Goal: Task Accomplishment & Management: Manage account settings

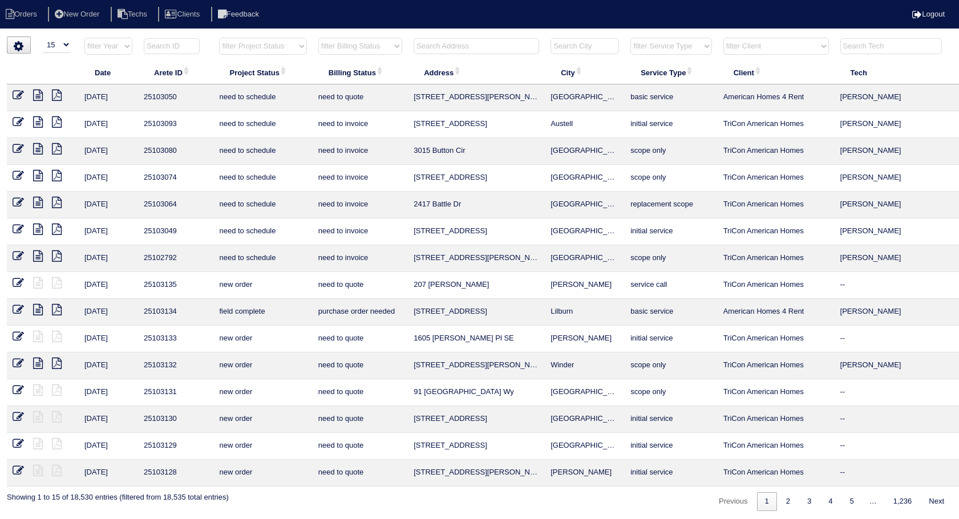
select select "15"
click at [447, 51] on input "text" at bounding box center [475, 46] width 125 height 16
type input "360"
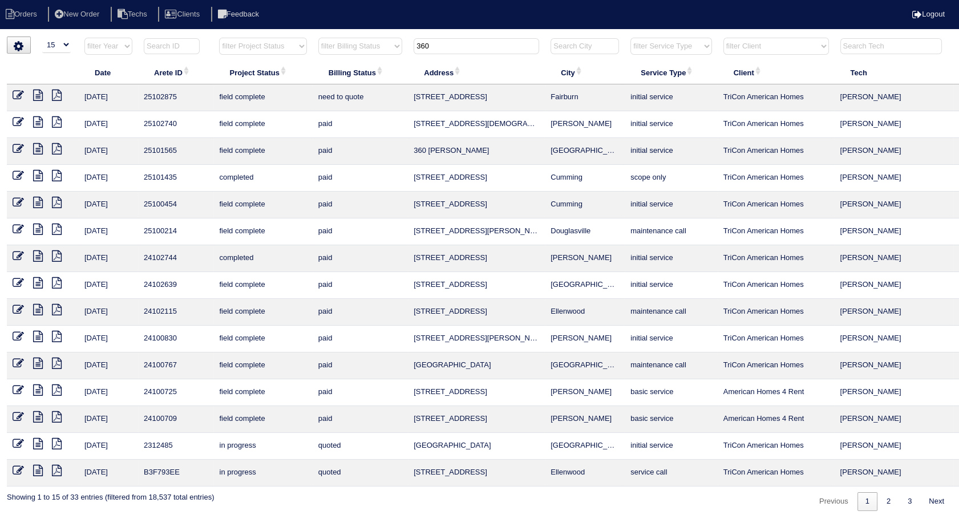
click at [38, 95] on icon at bounding box center [38, 95] width 10 height 11
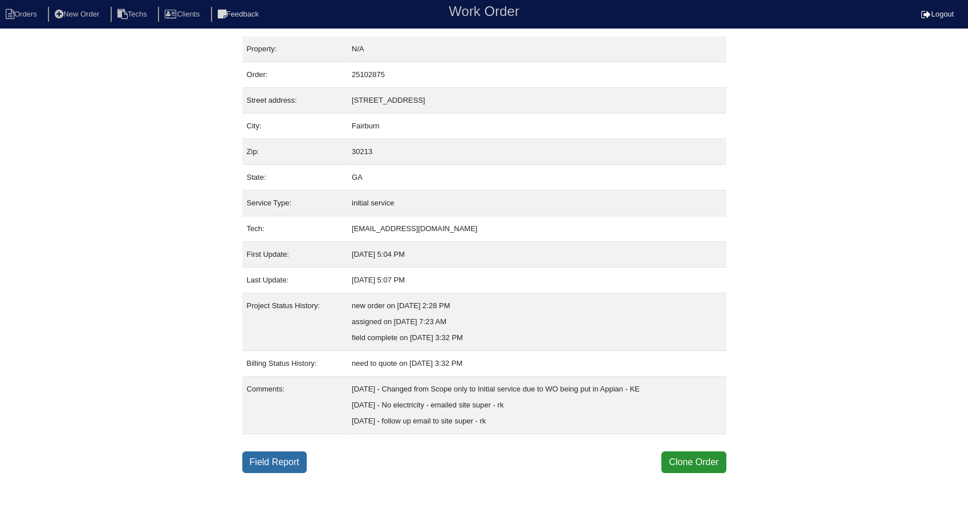
click at [288, 462] on link "Field Report" at bounding box center [274, 462] width 64 height 22
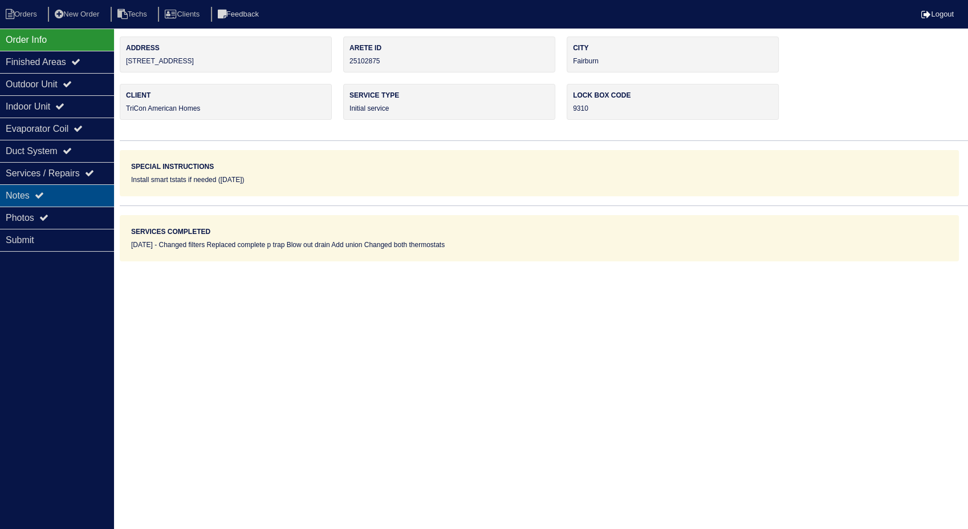
click at [15, 194] on div "Notes" at bounding box center [57, 195] width 114 height 22
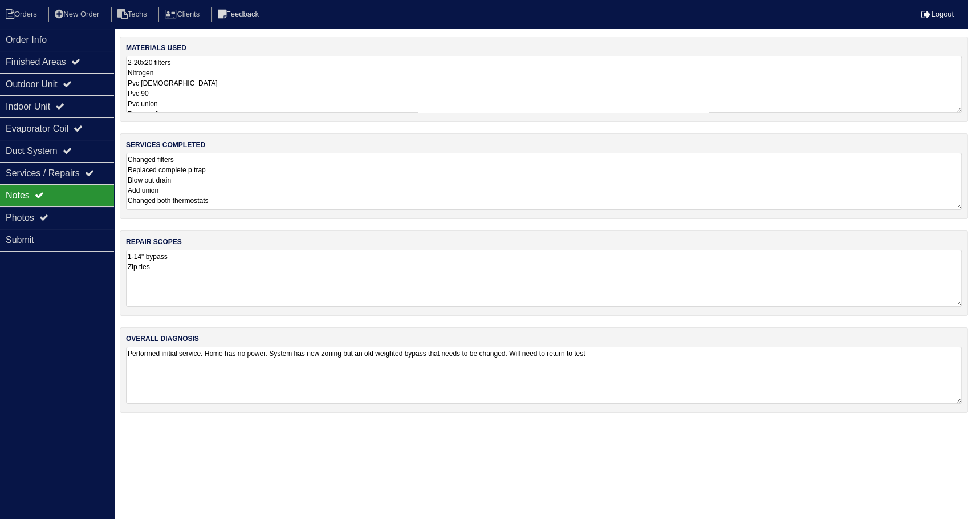
click at [202, 74] on textarea "2-20x20 filters Nitrogen Pvc male Pvc 90 Pvc union Pvc coupling P trap 2-smart …" at bounding box center [544, 84] width 836 height 57
click at [254, 205] on textarea "Changed filters Replaced complete p trap Blow out drain Add union Changed both …" at bounding box center [544, 181] width 836 height 56
click at [23, 11] on li "Orders" at bounding box center [23, 14] width 46 height 15
select select "15"
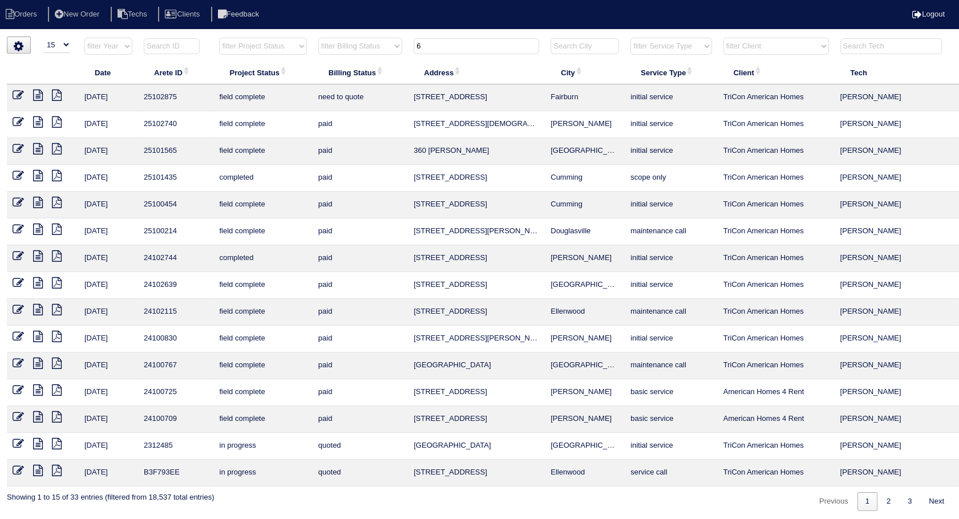
drag, startPoint x: 454, startPoint y: 39, endPoint x: 365, endPoint y: 70, distance: 94.1
click at [365, 70] on table "Date Arete ID Project Status Billing Status Address City Service Type Client Te…" at bounding box center [501, 261] width 989 height 449
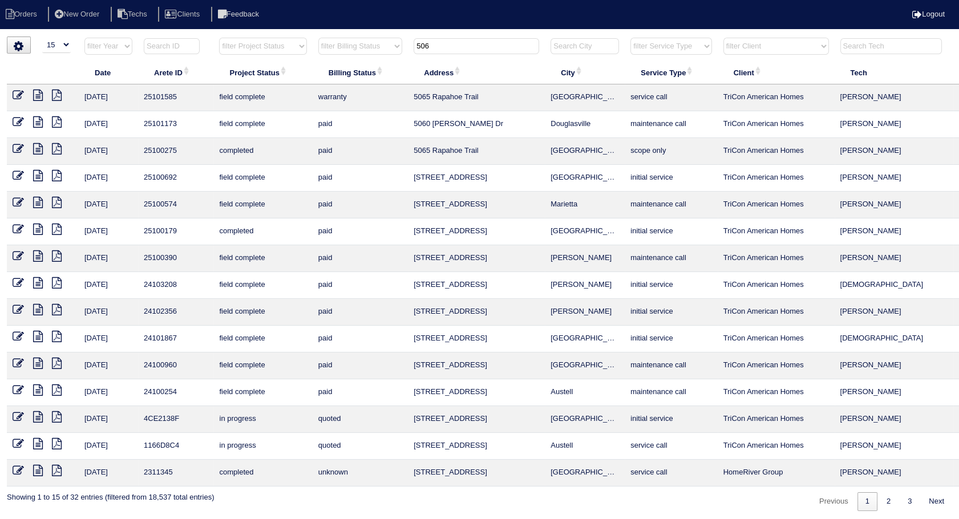
drag, startPoint x: 420, startPoint y: 52, endPoint x: 389, endPoint y: 58, distance: 31.9
click at [389, 58] on tr "filter Year -- Any Year -- 2025 2024 2023 2022 2021 2020 2019 filter Project St…" at bounding box center [501, 48] width 989 height 23
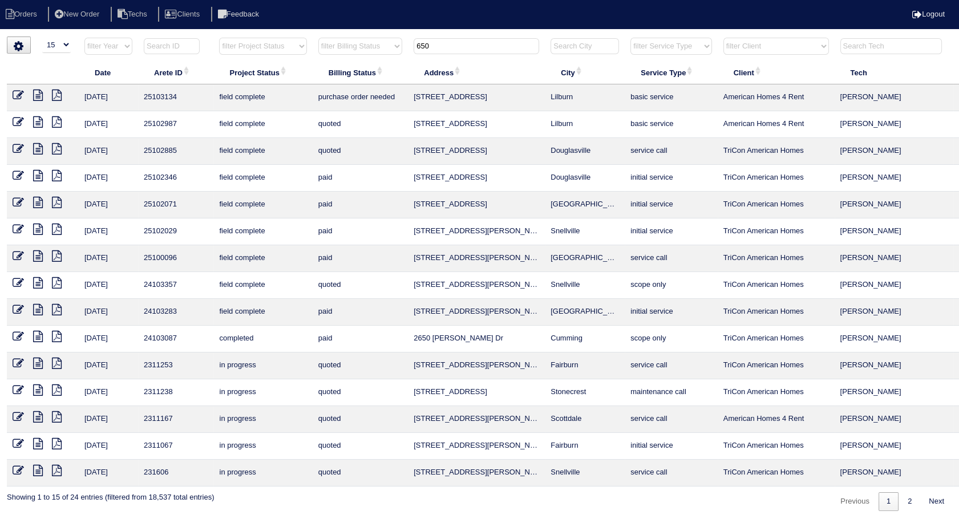
type input "650"
click at [18, 95] on icon at bounding box center [18, 95] width 11 height 11
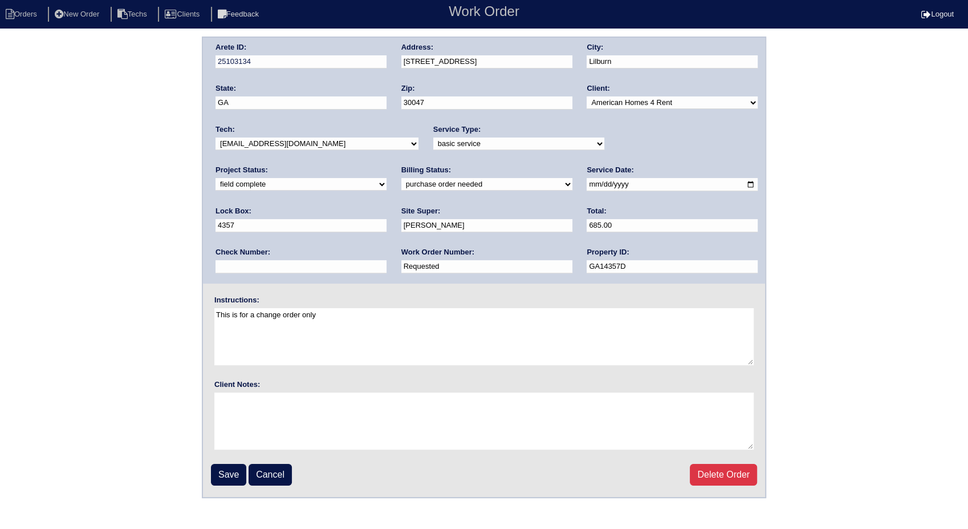
drag, startPoint x: 279, startPoint y: 269, endPoint x: 110, endPoint y: 306, distance: 172.9
click at [110, 306] on div "Arete ID: 25103134 Address: 650 Walnut Creek Dr NW City: Lilburn State: GA Zip:…" at bounding box center [484, 266] width 968 height 461
type input "1274772"
click at [229, 468] on input "Save" at bounding box center [228, 475] width 35 height 22
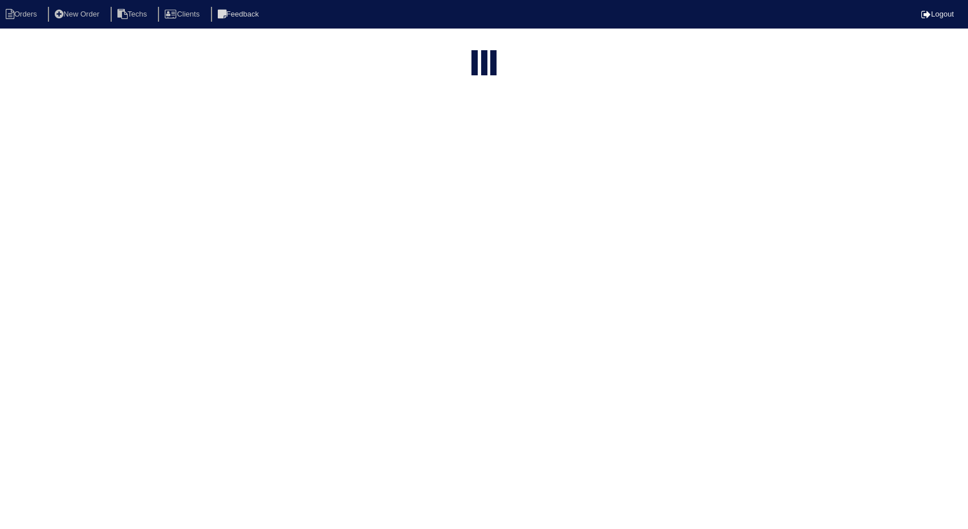
select select "15"
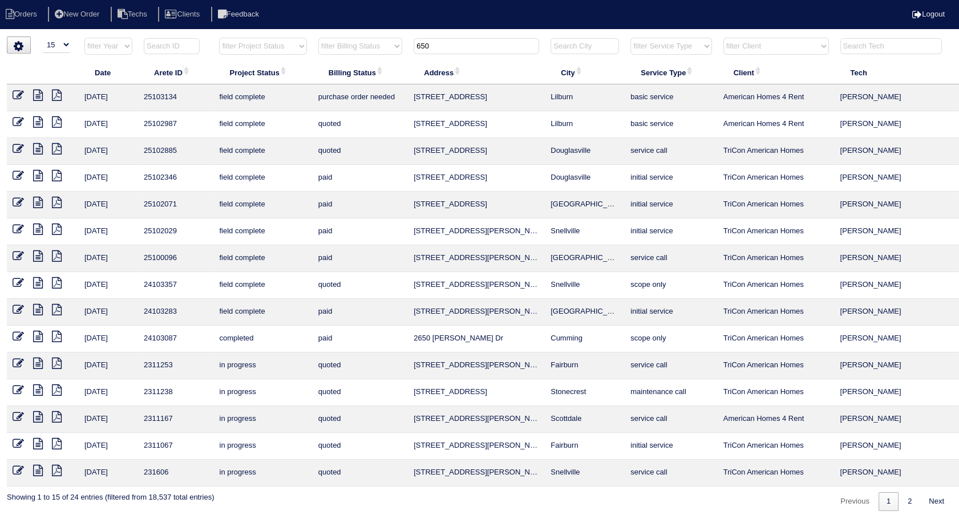
drag, startPoint x: 443, startPoint y: 51, endPoint x: 401, endPoint y: 153, distance: 110.2
click at [379, 65] on table "Date Arete ID Project Status Billing Status Address City Service Type Client Te…" at bounding box center [501, 261] width 989 height 449
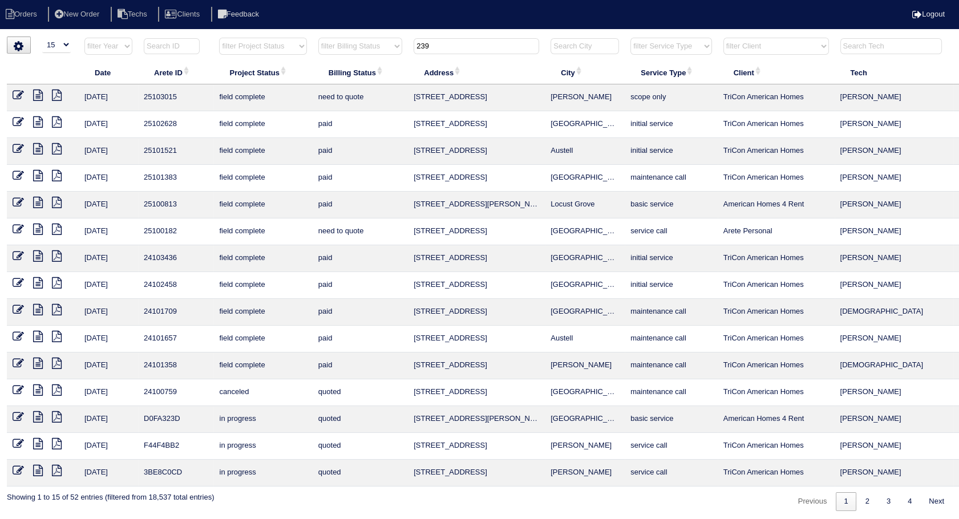
type input "239"
click at [17, 96] on icon at bounding box center [18, 95] width 11 height 11
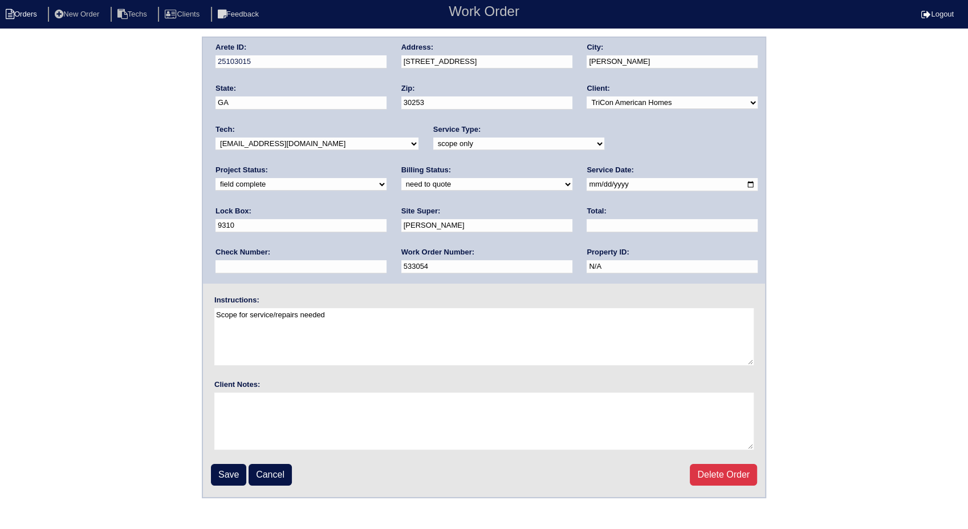
click at [18, 11] on li "Orders" at bounding box center [23, 14] width 46 height 15
select select "15"
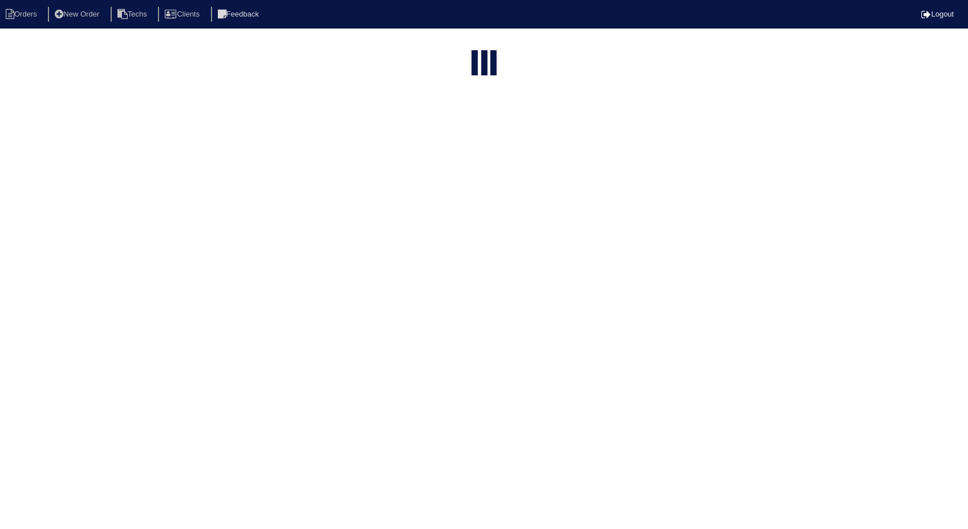
type input "239"
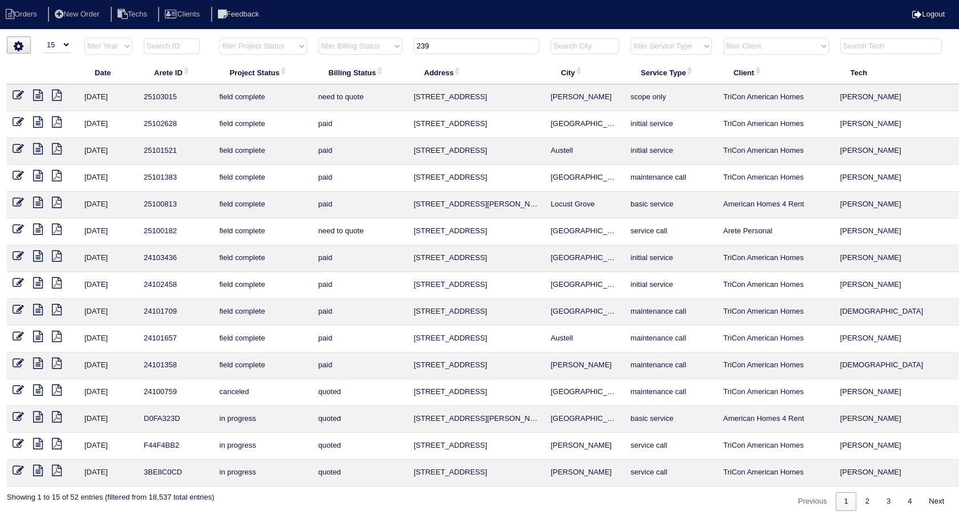
click at [40, 96] on icon at bounding box center [38, 95] width 10 height 11
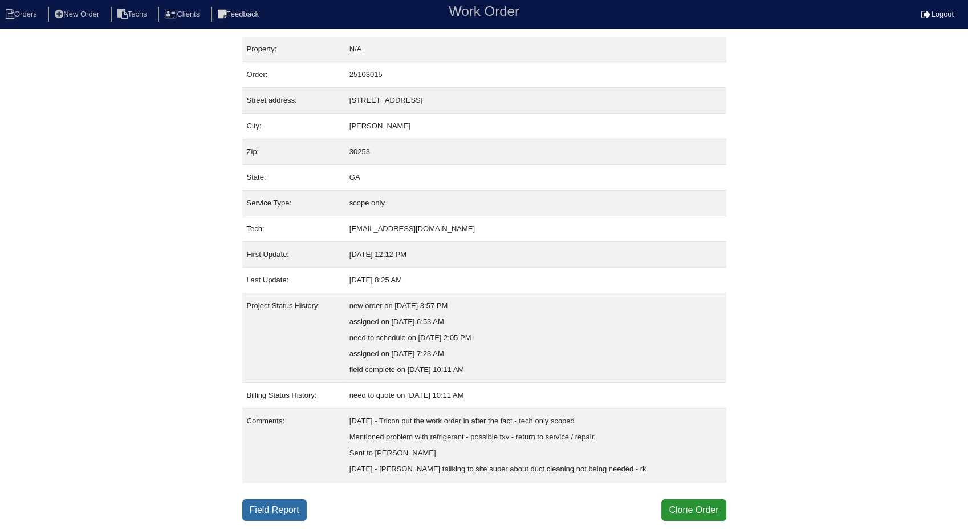
click at [259, 514] on link "Field Report" at bounding box center [274, 510] width 64 height 22
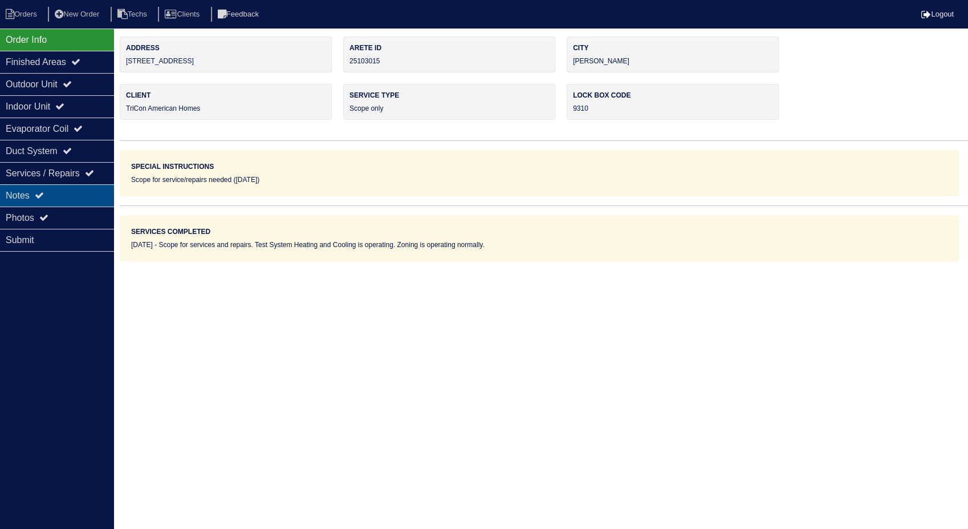
click at [22, 193] on div "Notes" at bounding box center [57, 195] width 114 height 22
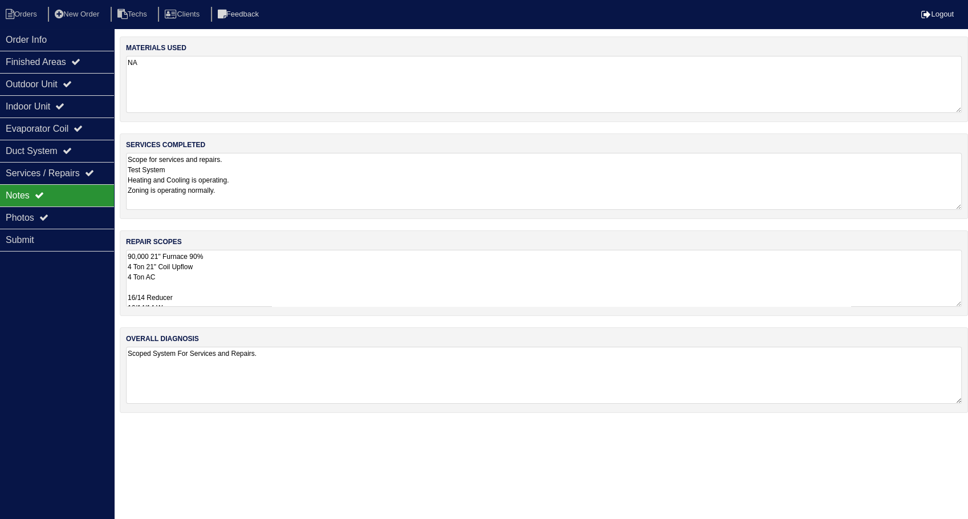
click at [192, 84] on textarea "NA" at bounding box center [544, 84] width 836 height 57
click at [280, 174] on textarea "Scope for services and repairs. Test System Heating and Cooling is operating. Z…" at bounding box center [544, 185] width 836 height 64
click at [257, 281] on textarea "90,000 21" Furnace 90% 4 Ton 21" Coil Upflow 4 Ton AC 16/14 Reducer 16/14/14 Wy…" at bounding box center [544, 285] width 836 height 57
click at [30, 16] on li "Orders" at bounding box center [23, 14] width 46 height 15
select select "15"
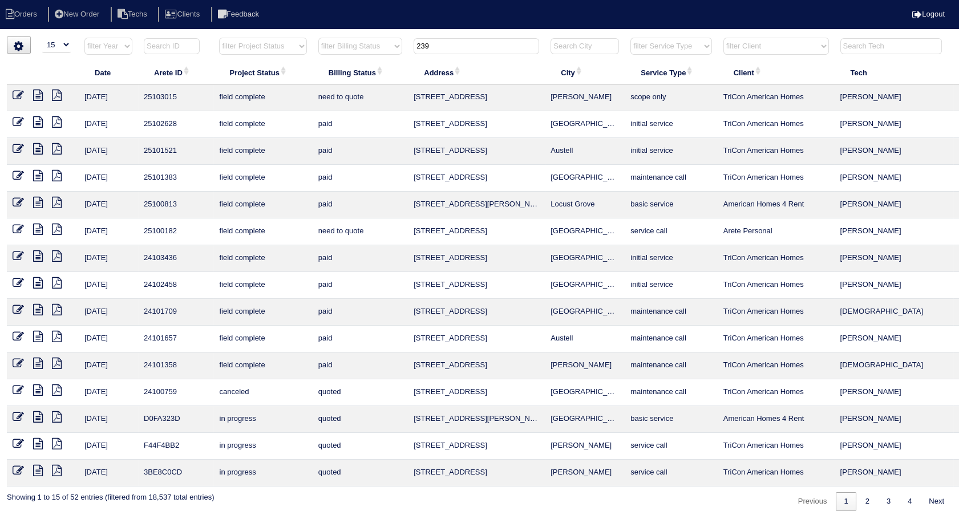
drag, startPoint x: 447, startPoint y: 43, endPoint x: 347, endPoint y: 67, distance: 103.2
click at [347, 67] on table "Date Arete ID Project Status Billing Status Address City Service Type Client Te…" at bounding box center [501, 261] width 989 height 449
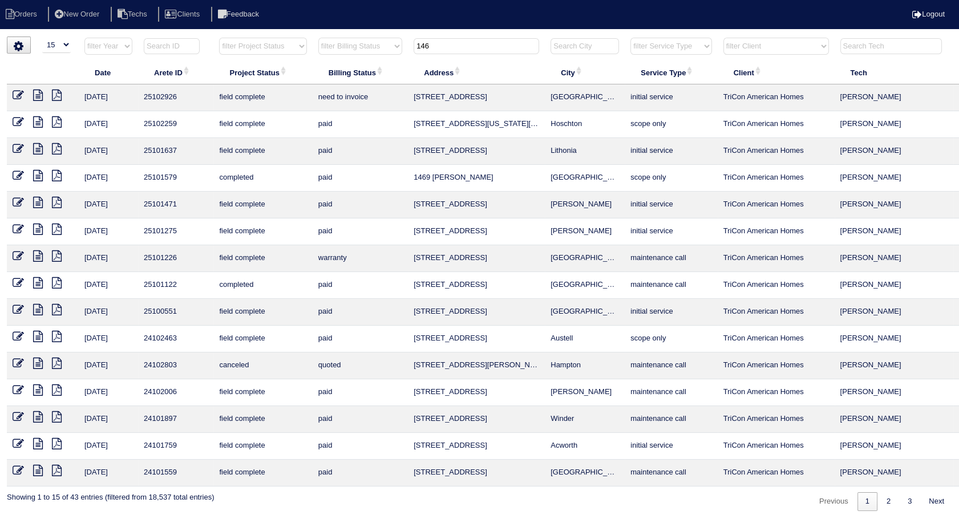
type input "146"
click at [19, 95] on icon at bounding box center [18, 95] width 11 height 11
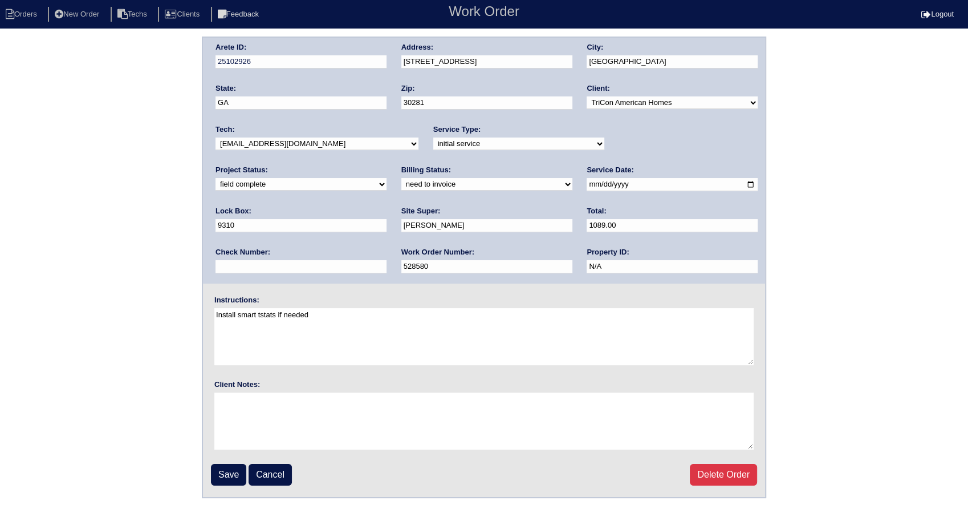
click at [401, 182] on select "need to quote quoted need to invoice invoiced paid warranty purchase order need…" at bounding box center [486, 184] width 171 height 13
select select "invoiced"
click at [401, 178] on select "need to quote quoted need to invoice invoiced paid warranty purchase order need…" at bounding box center [486, 184] width 171 height 13
click at [232, 466] on input "Save" at bounding box center [228, 475] width 35 height 22
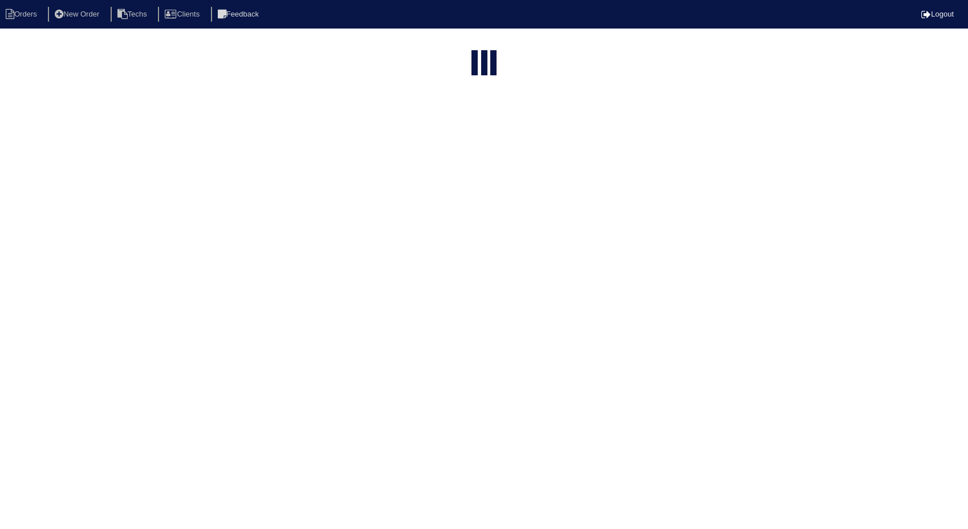
select select "15"
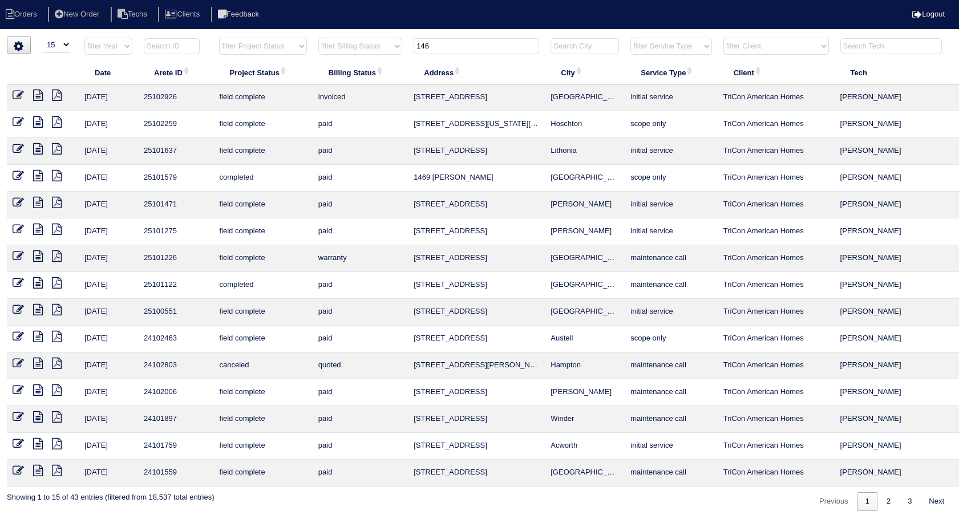
drag, startPoint x: 441, startPoint y: 49, endPoint x: 384, endPoint y: 64, distance: 59.5
click at [384, 64] on table "Date Arete ID Project Status Billing Status Address City Service Type Client Te…" at bounding box center [501, 261] width 989 height 449
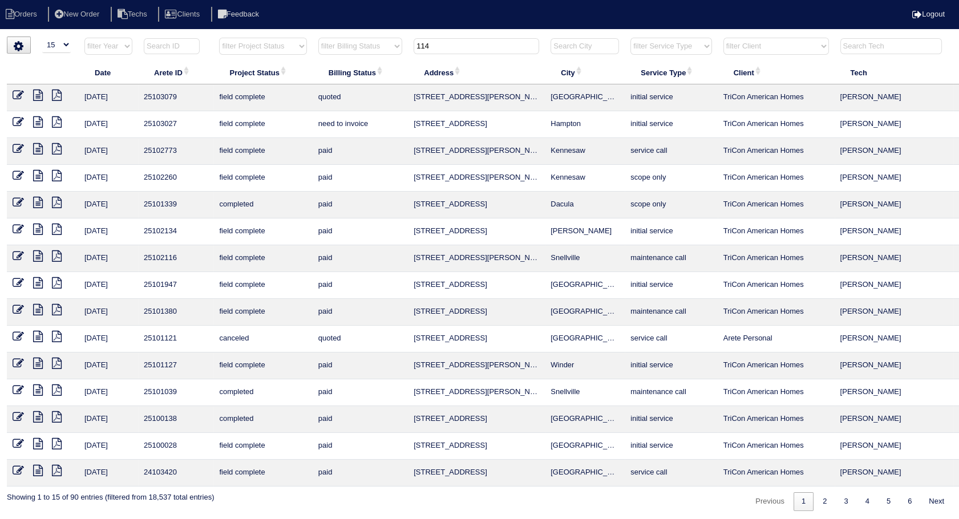
type input "114"
click at [17, 121] on icon at bounding box center [18, 121] width 11 height 11
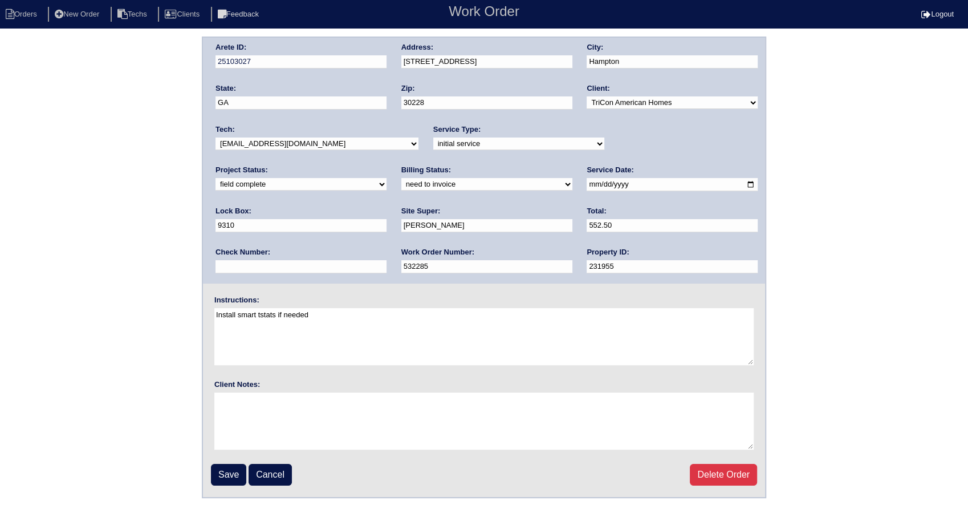
click at [401, 188] on select "need to quote quoted need to invoice invoiced paid warranty purchase order need…" at bounding box center [486, 184] width 171 height 13
select select "invoiced"
click at [401, 178] on select "need to quote quoted need to invoice invoiced paid warranty purchase order need…" at bounding box center [486, 184] width 171 height 13
click at [232, 473] on input "Save" at bounding box center [228, 475] width 35 height 22
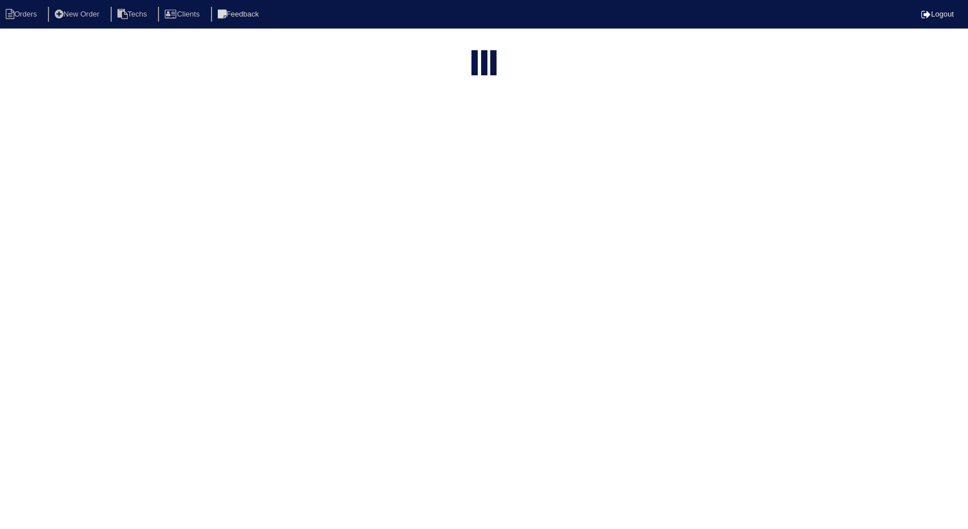
select select "15"
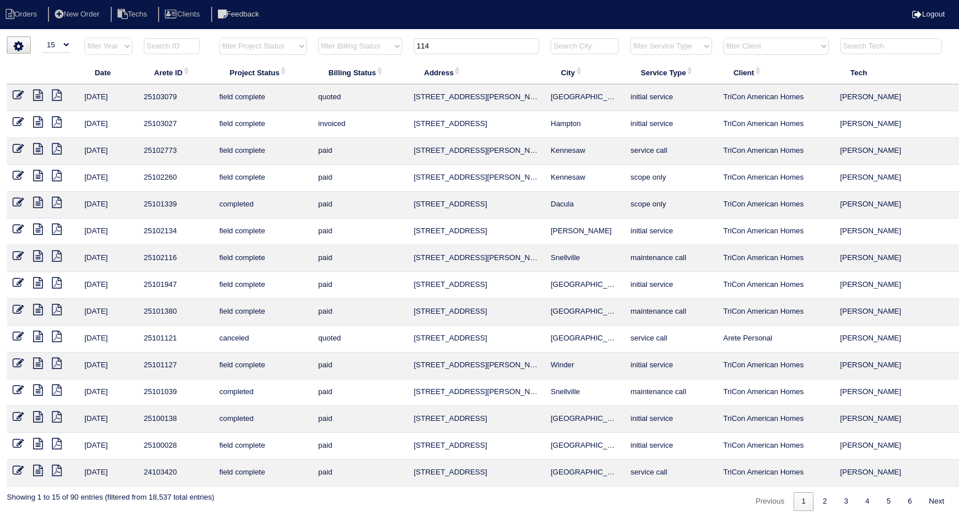
drag, startPoint x: 470, startPoint y: 43, endPoint x: 308, endPoint y: 55, distance: 162.4
click at [308, 55] on tr "filter Year -- Any Year -- 2025 2024 2023 2022 2021 2020 2019 filter Project St…" at bounding box center [501, 48] width 989 height 23
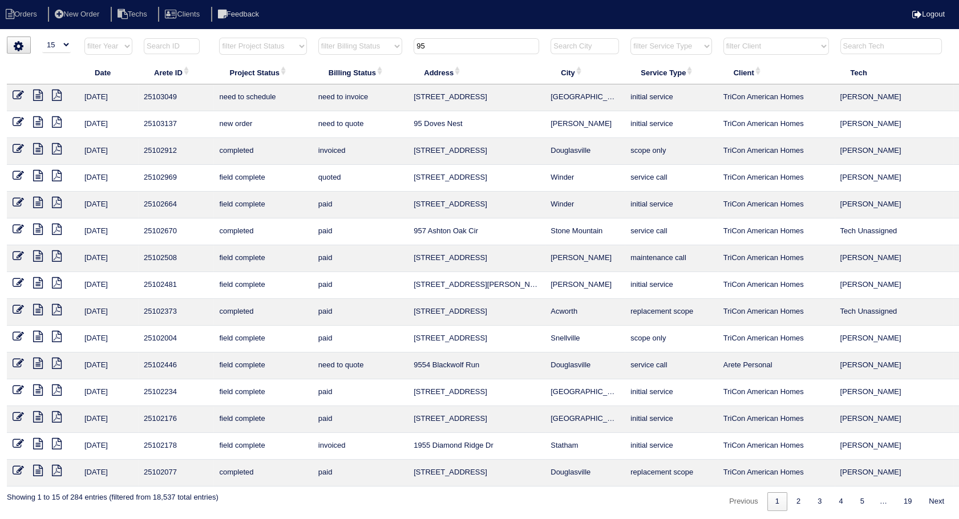
drag, startPoint x: 462, startPoint y: 39, endPoint x: 365, endPoint y: 60, distance: 99.3
click at [365, 60] on table "Date Arete ID Project Status Billing Status Address City Service Type Client Te…" at bounding box center [501, 261] width 989 height 449
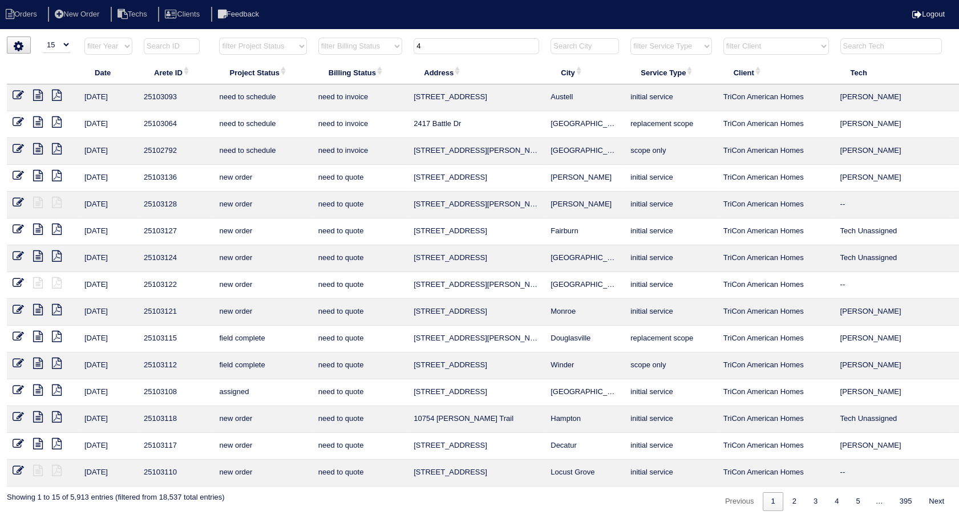
drag, startPoint x: 485, startPoint y: 43, endPoint x: 311, endPoint y: 73, distance: 176.4
click at [311, 73] on table "Date Arete ID Project Status Billing Status Address City Service Type Client Te…" at bounding box center [501, 261] width 989 height 449
type input "109"
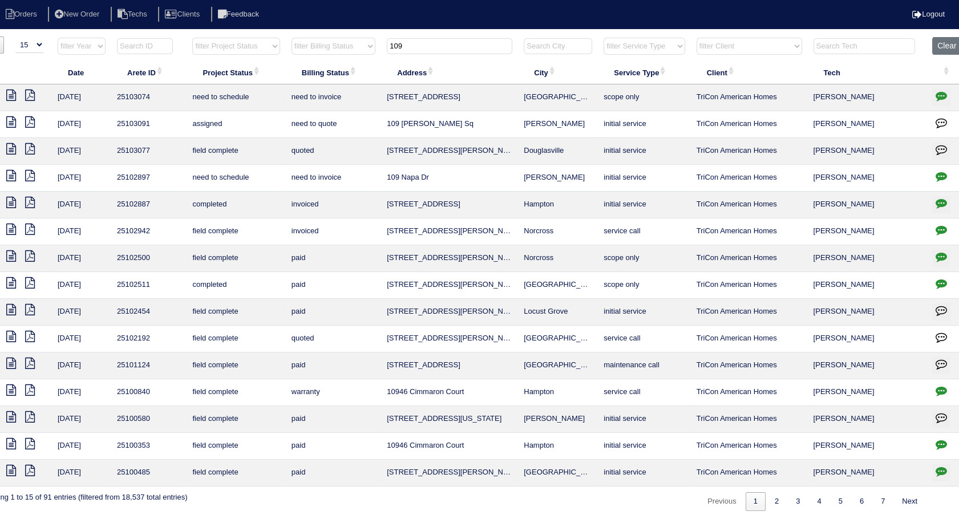
scroll to position [0, 36]
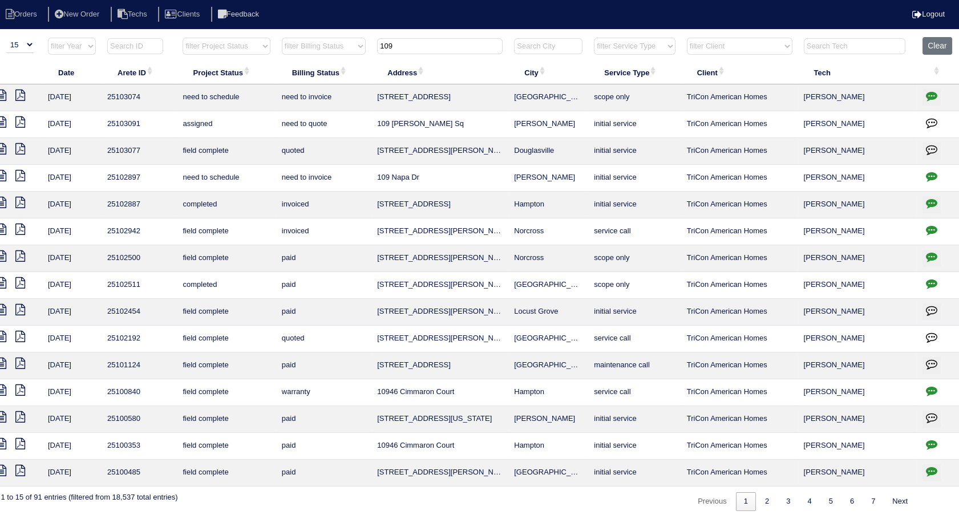
click at [925, 178] on icon "button" at bounding box center [930, 175] width 11 height 11
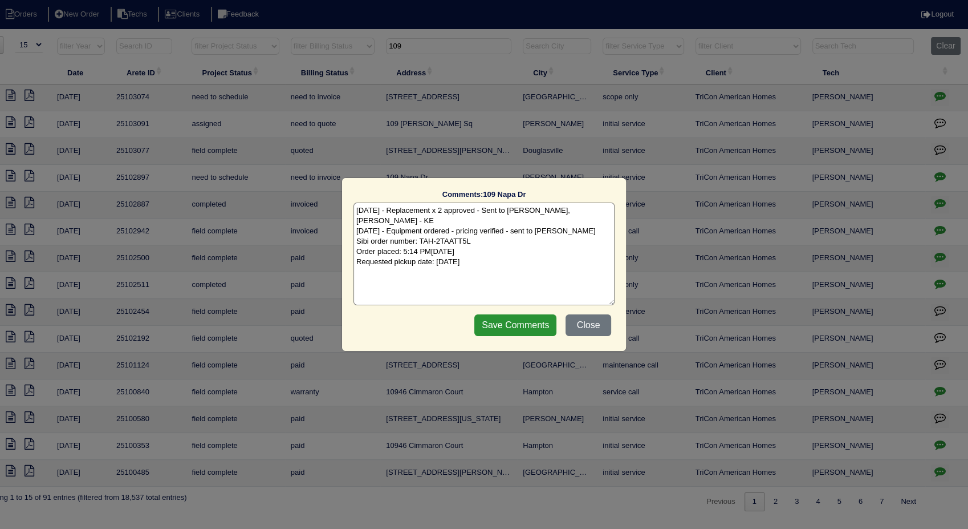
click at [507, 247] on textarea "8/12/25 - Replacement x 2 approved - Sent to Dan, Payton, Reeca - KE 8/12/25 - …" at bounding box center [484, 253] width 261 height 103
type textarea "8/12/25 - Replacement x 2 approved - Sent to Dan, Payton, Reeca - KE 8/12/25 - …"
click at [515, 323] on input "Save Comments" at bounding box center [515, 325] width 82 height 22
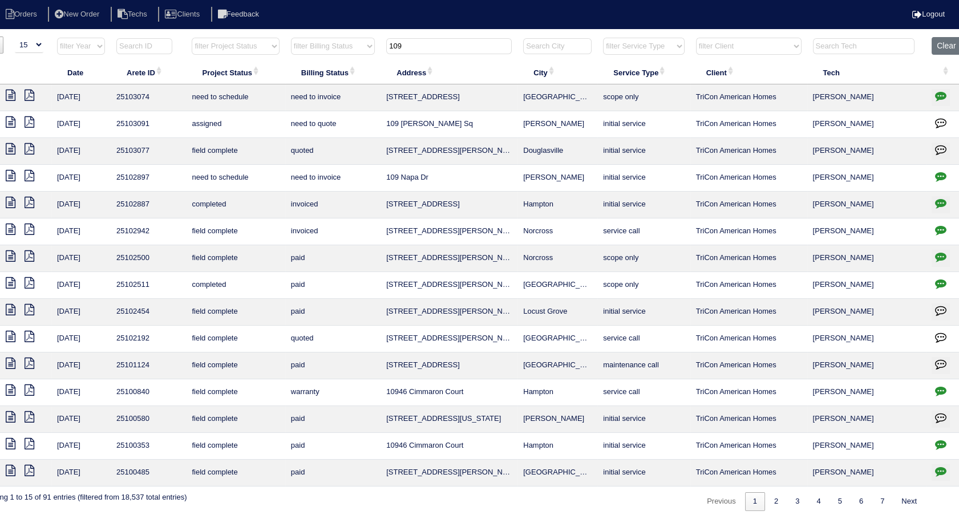
scroll to position [0, 0]
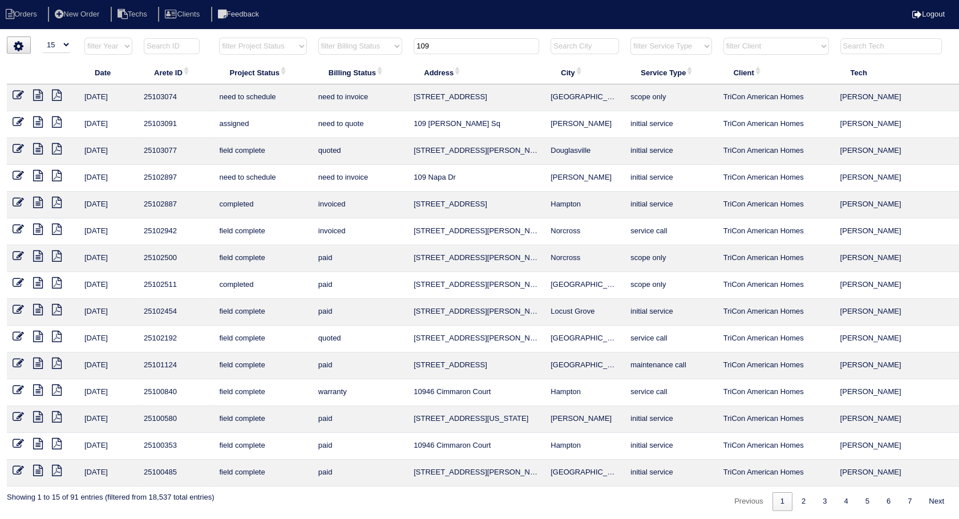
click at [19, 171] on icon at bounding box center [18, 175] width 11 height 11
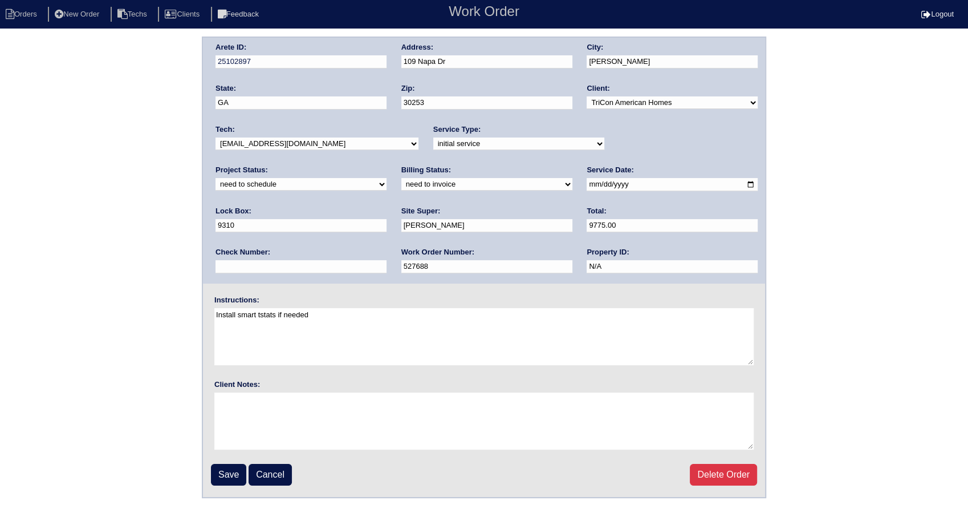
click at [401, 182] on select "need to quote quoted need to invoice invoiced paid warranty purchase order need…" at bounding box center [486, 184] width 171 height 13
select select "invoiced"
click at [401, 178] on select "need to quote quoted need to invoice invoiced paid warranty purchase order need…" at bounding box center [486, 184] width 171 height 13
drag, startPoint x: 228, startPoint y: 468, endPoint x: 257, endPoint y: 340, distance: 131.1
click at [226, 465] on input "Save" at bounding box center [228, 475] width 35 height 22
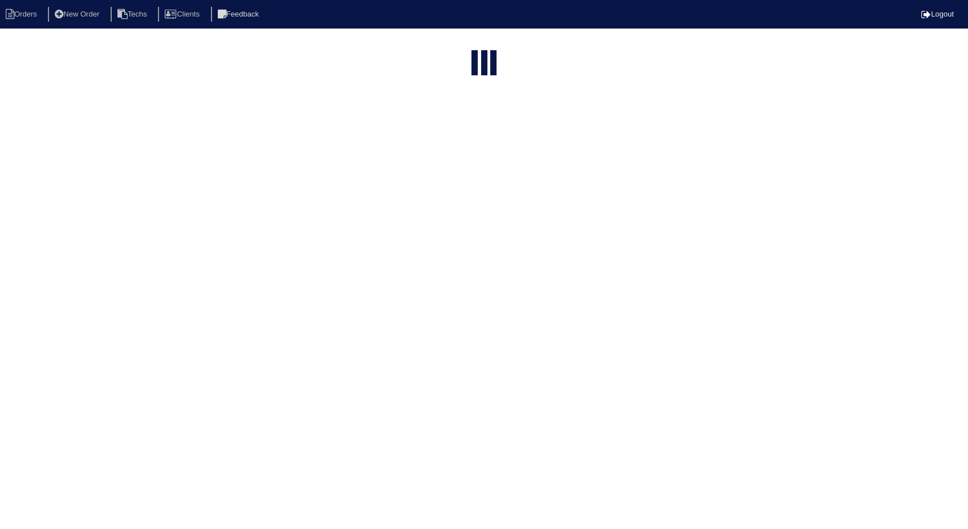
select select "15"
type input "109"
